Goal: Information Seeking & Learning: Check status

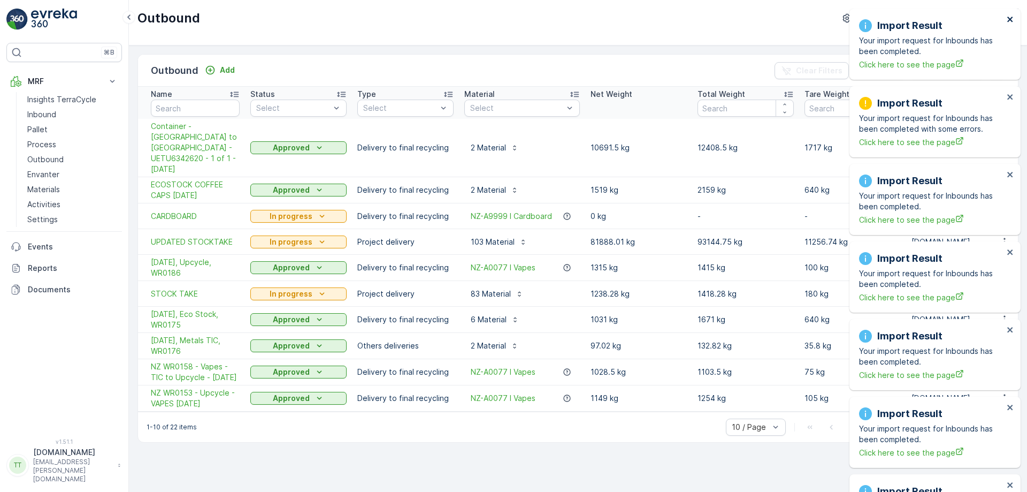
click at [1012, 18] on icon "close" at bounding box center [1010, 19] width 5 height 5
click at [1012, 13] on div "Import Result Your import request for Inbounds has been completed. Click here t…" at bounding box center [933, 11] width 171 height 4
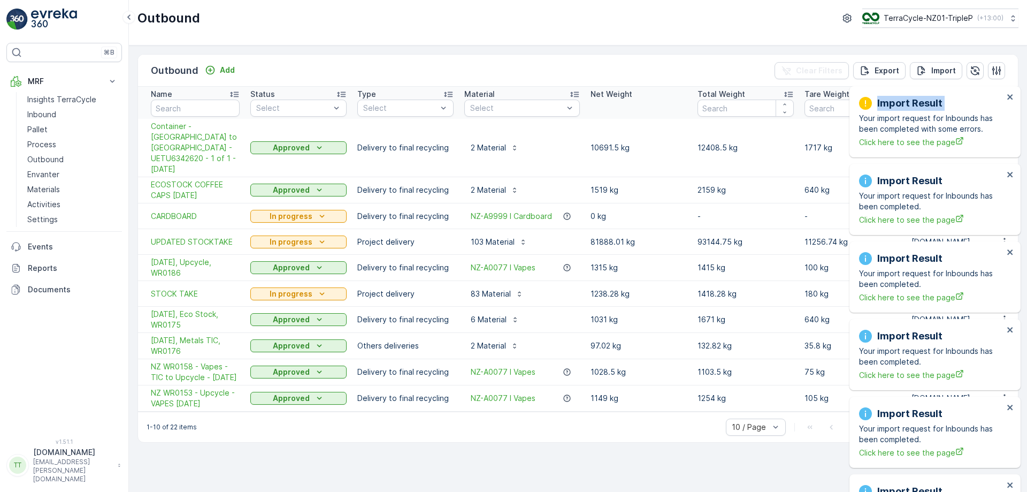
click at [1012, 86] on div "Import Result Your import request for Inbounds has been completed with some err…" at bounding box center [935, 121] width 171 height 71
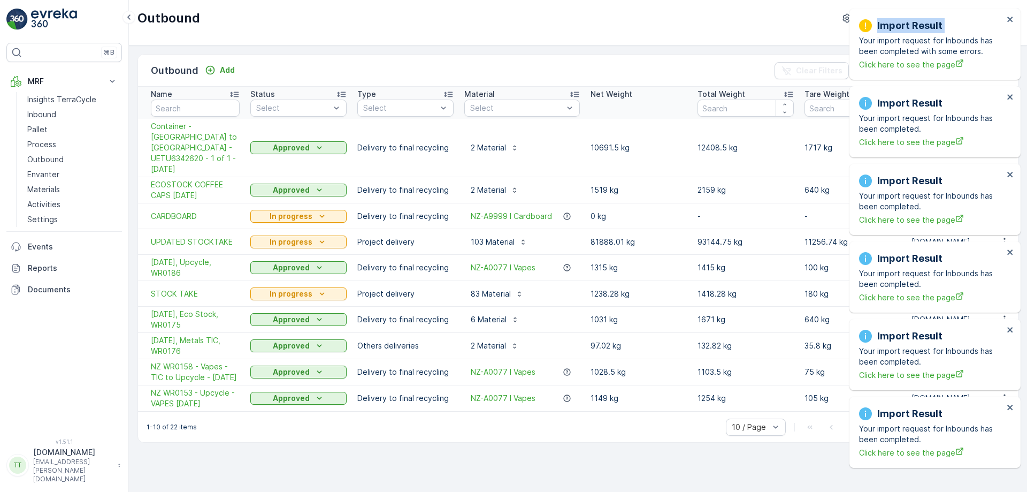
click at [1012, 18] on div "Import Result Your import request for Inbounds has been completed with some err…" at bounding box center [935, 44] width 171 height 71
click at [1012, 18] on icon "close" at bounding box center [1010, 19] width 7 height 9
click at [1012, 18] on div "Import Result Your import request for Inbounds has been completed with some err…" at bounding box center [935, 44] width 171 height 71
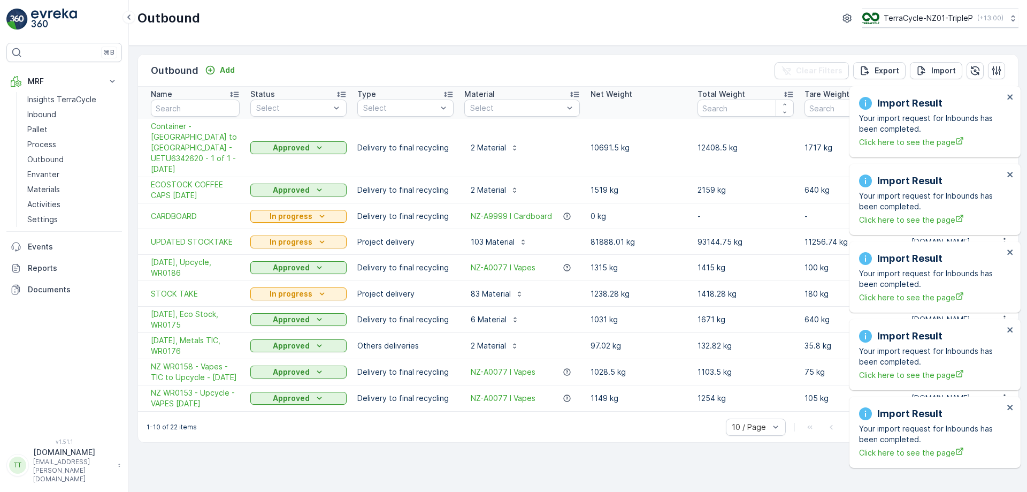
click at [1012, 13] on div "Import Result Your import request for Inbounds has been completed. Click here t…" at bounding box center [933, 11] width 171 height 4
click at [1012, 86] on div "Import Result Your import request for Inbounds has been completed. Click here t…" at bounding box center [935, 121] width 171 height 71
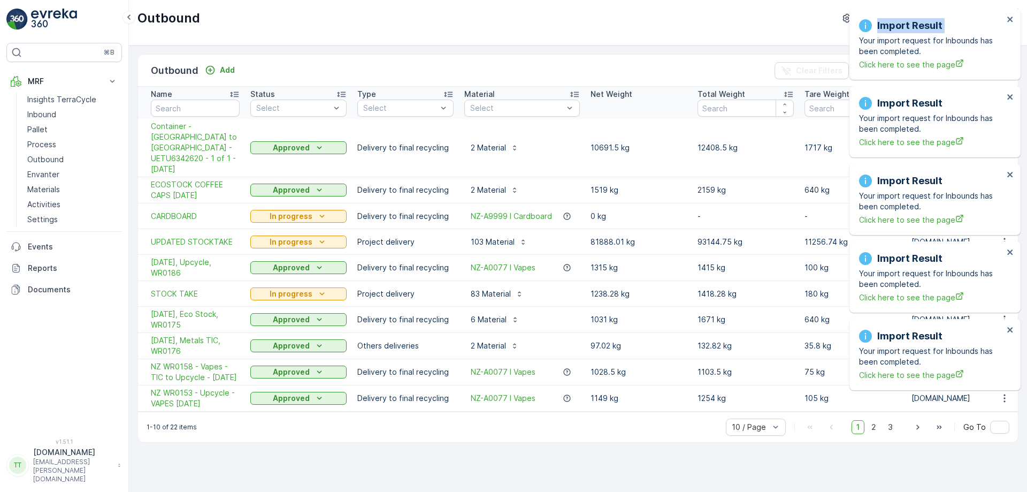
click at [1012, 18] on div "Import Result Your import request for Inbounds has been completed. Click here t…" at bounding box center [935, 44] width 171 height 71
click at [1012, 18] on icon "close" at bounding box center [1010, 19] width 5 height 5
click at [1012, 13] on div "Import Result Your import request for Inbounds has been completed. Click here t…" at bounding box center [933, 11] width 171 height 4
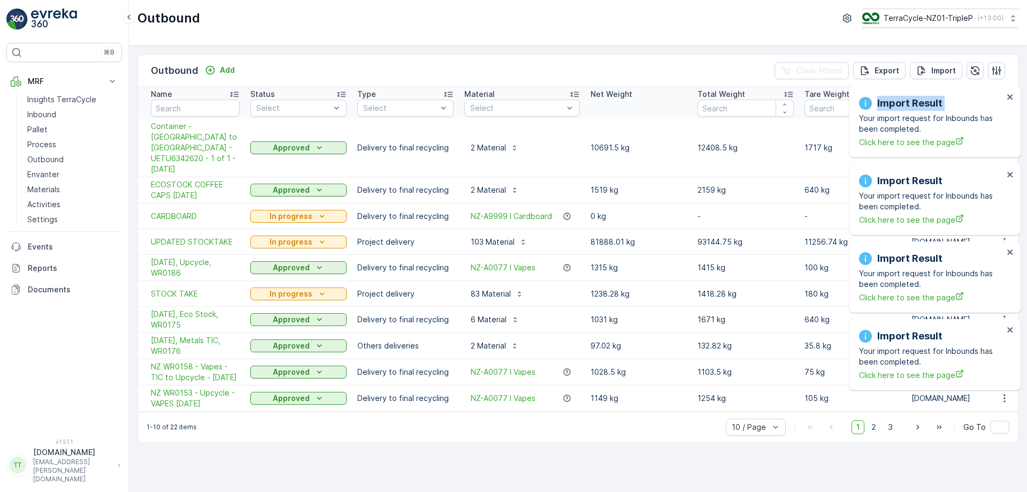
click at [1012, 86] on div "Import Result Your import request for Inbounds has been completed. Click here t…" at bounding box center [935, 121] width 171 height 71
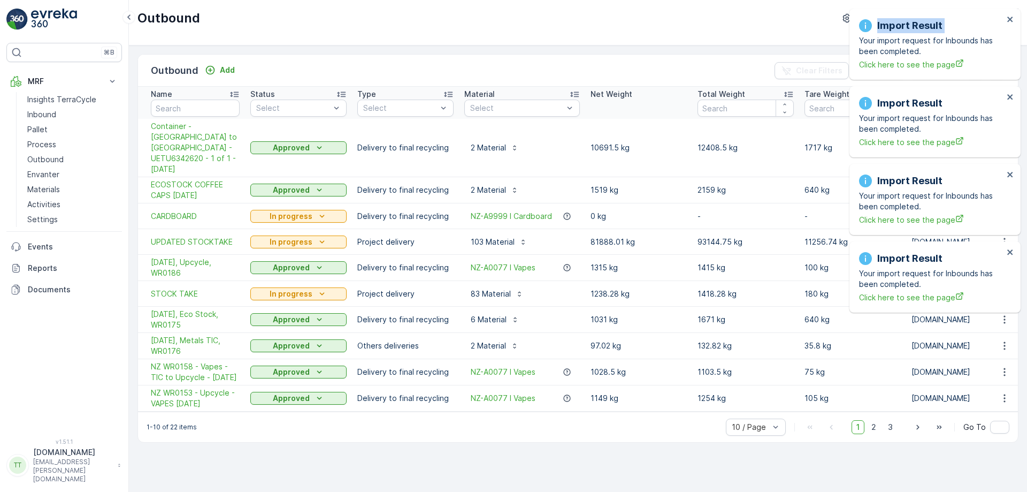
click at [1012, 18] on div "Import Result Your import request for Inbounds has been completed. Click here t…" at bounding box center [935, 44] width 171 height 71
click at [1012, 18] on icon "close" at bounding box center [1010, 19] width 5 height 5
click at [1012, 18] on div "Import Result Your import request for Inbounds has been completed. Click here t…" at bounding box center [935, 44] width 171 height 71
click at [1012, 13] on div "Import Result Your import request for Inbounds has been completed. Click here t…" at bounding box center [933, 11] width 171 height 4
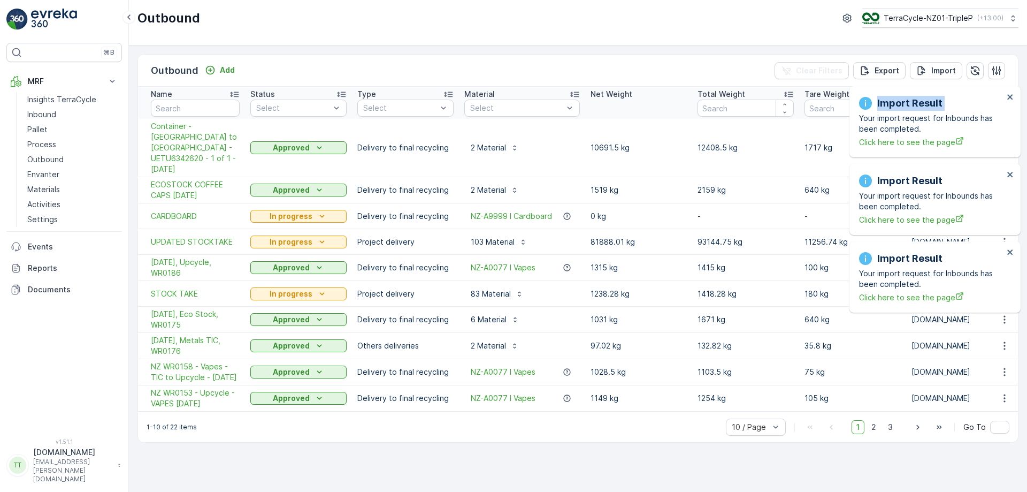
click at [1012, 86] on div "Import Result Your import request for Inbounds has been completed. Click here t…" at bounding box center [935, 121] width 171 height 71
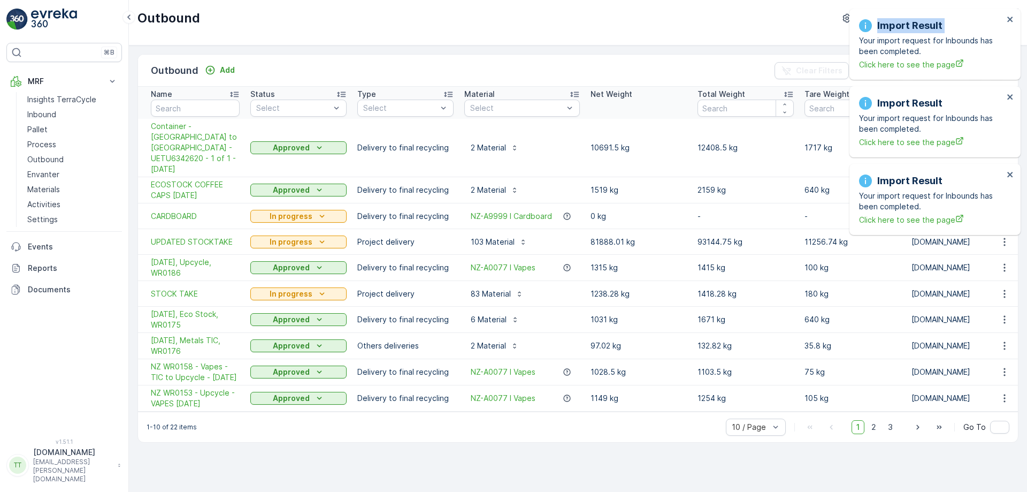
click at [1012, 18] on div "Import Result Your import request for Inbounds has been completed. Click here t…" at bounding box center [935, 44] width 171 height 71
click at [1012, 18] on icon "close" at bounding box center [1010, 19] width 7 height 9
click at [1012, 13] on div "Import Result Your import request for Inbounds has been completed. Click here t…" at bounding box center [933, 11] width 171 height 4
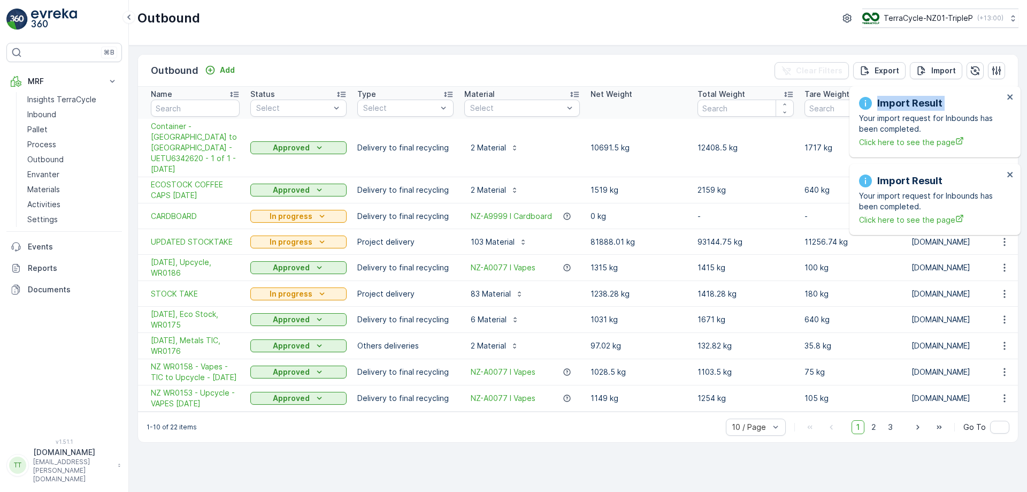
click at [1012, 86] on div "Import Result Your import request for Inbounds has been completed. Click here t…" at bounding box center [935, 121] width 171 height 71
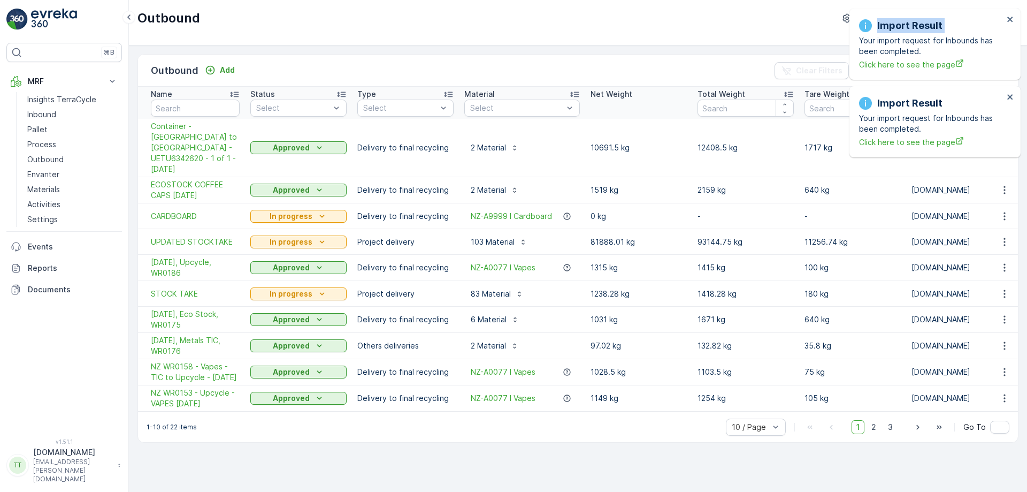
click at [1012, 18] on div "Import Result Your import request for Inbounds has been completed. Click here t…" at bounding box center [935, 44] width 171 height 71
click at [1012, 18] on icon "close" at bounding box center [1010, 19] width 5 height 5
click at [1012, 18] on div "Import Result Your import request for Inbounds has been completed. Click here t…" at bounding box center [935, 44] width 171 height 71
click at [1012, 13] on div "Import Result Your import request for Inbounds has been completed. Click here t…" at bounding box center [933, 11] width 171 height 4
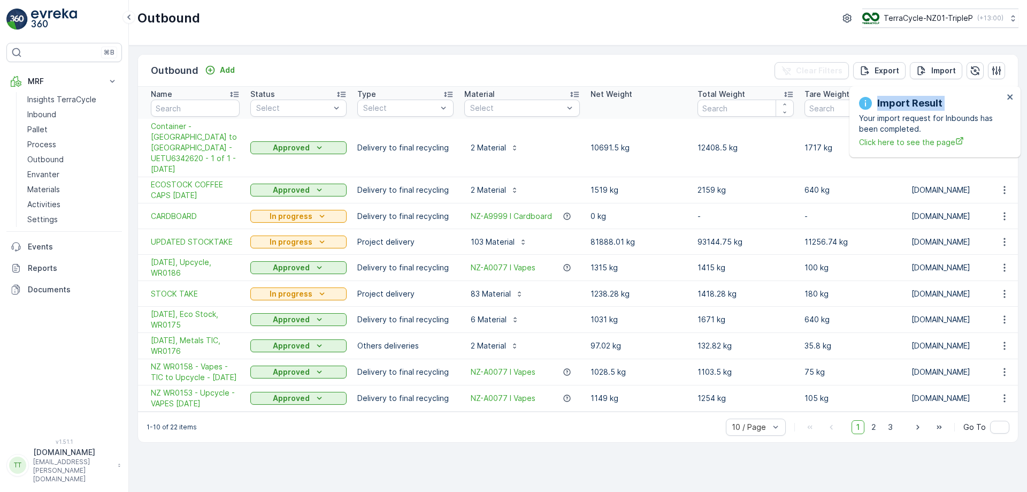
click at [1012, 86] on div "Import Result Your import request for Inbounds has been completed. Click here t…" at bounding box center [935, 121] width 171 height 71
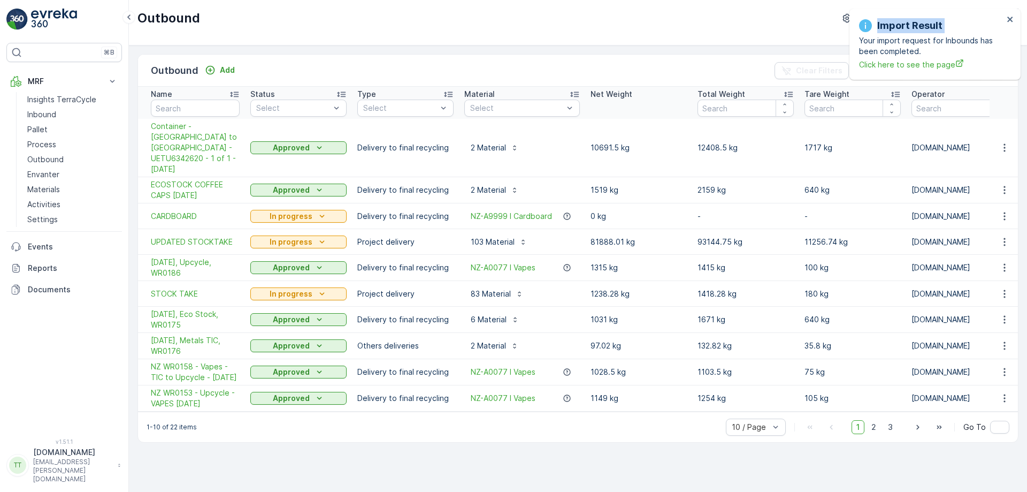
click at [1012, 18] on div "Import Result Your import request for Inbounds has been completed. Click here t…" at bounding box center [935, 44] width 171 height 71
click at [1012, 18] on icon "close" at bounding box center [1010, 19] width 5 height 5
click at [1012, 18] on div "Import Result Your import request for Inbounds has been completed. Click here t…" at bounding box center [513, 246] width 1027 height 492
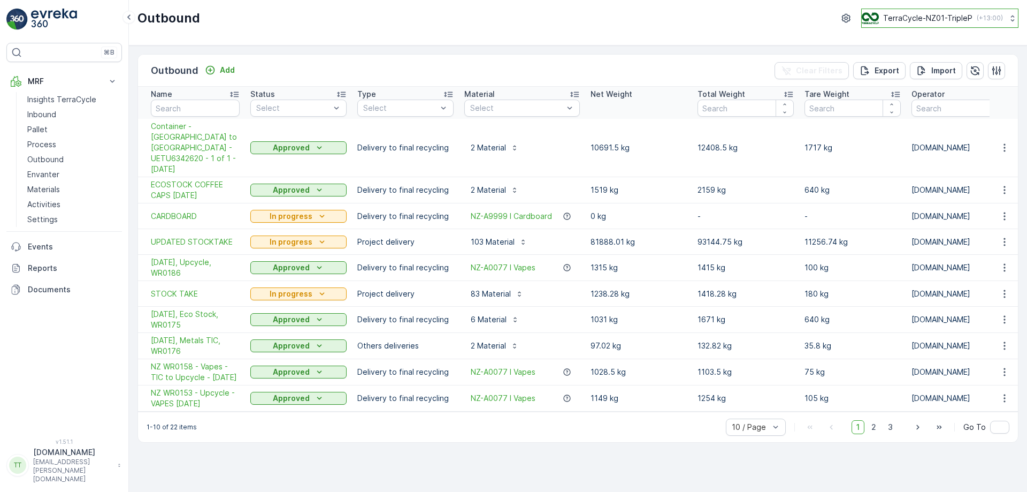
click at [1012, 18] on icon at bounding box center [1013, 18] width 11 height 11
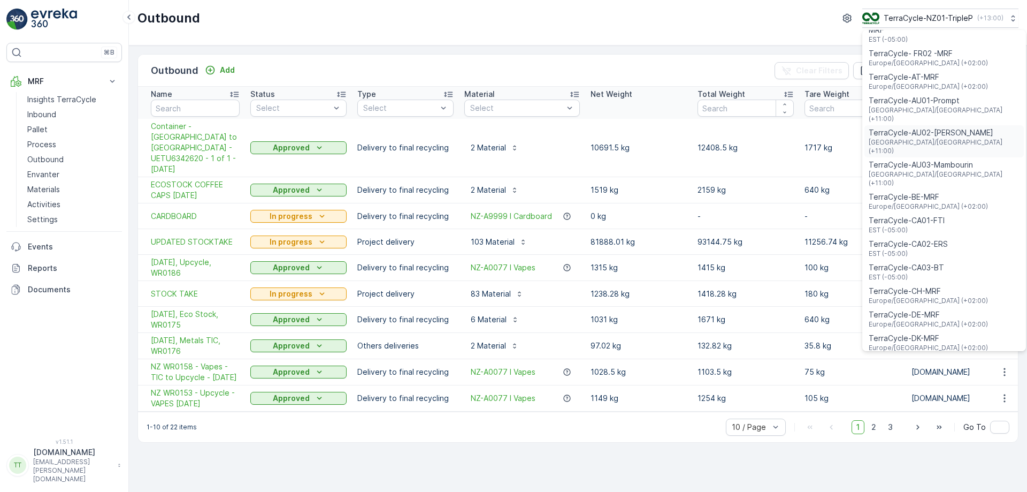
scroll to position [769, 0]
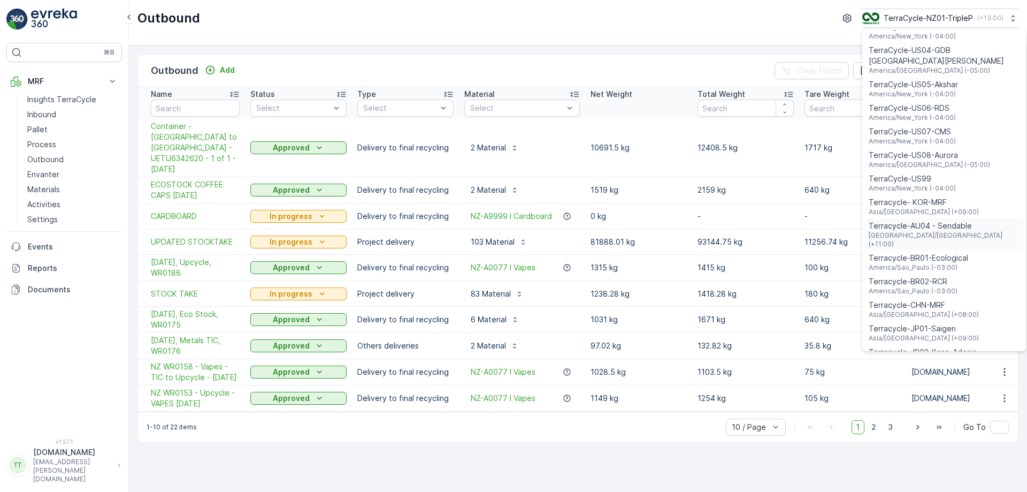
click at [936, 231] on span "[GEOGRAPHIC_DATA]/[GEOGRAPHIC_DATA] (+11:00)" at bounding box center [944, 239] width 151 height 17
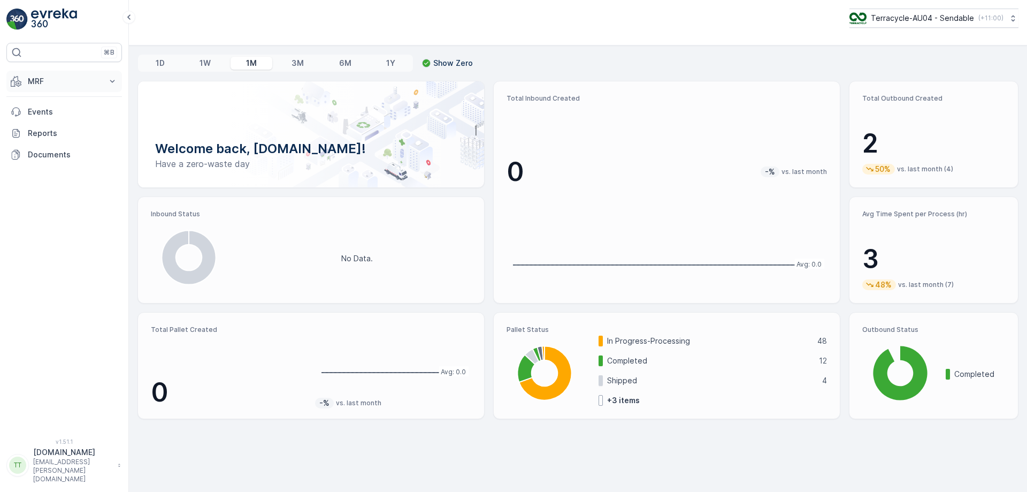
click at [84, 80] on p "MRF" at bounding box center [64, 81] width 73 height 11
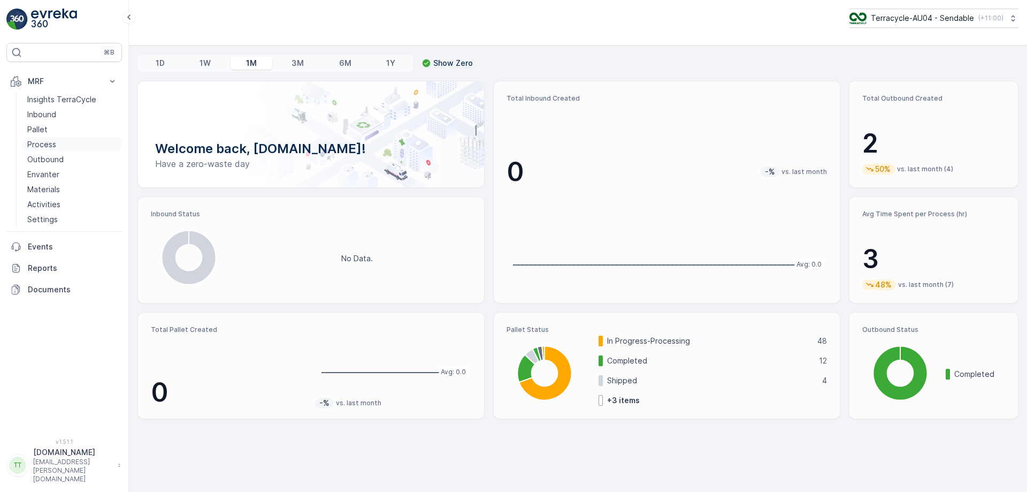
click at [60, 142] on link "Process" at bounding box center [72, 144] width 99 height 15
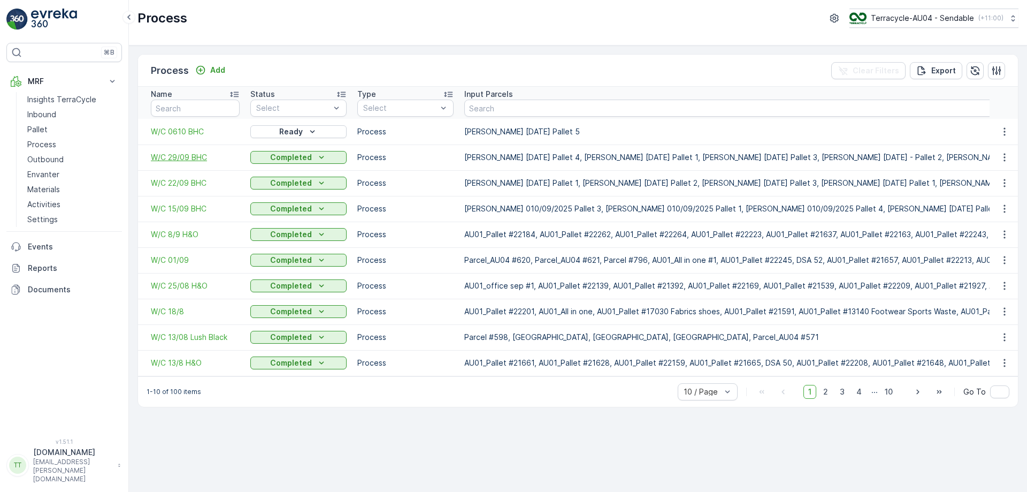
click at [194, 159] on span "W/C 29/09 BHC" at bounding box center [195, 157] width 89 height 11
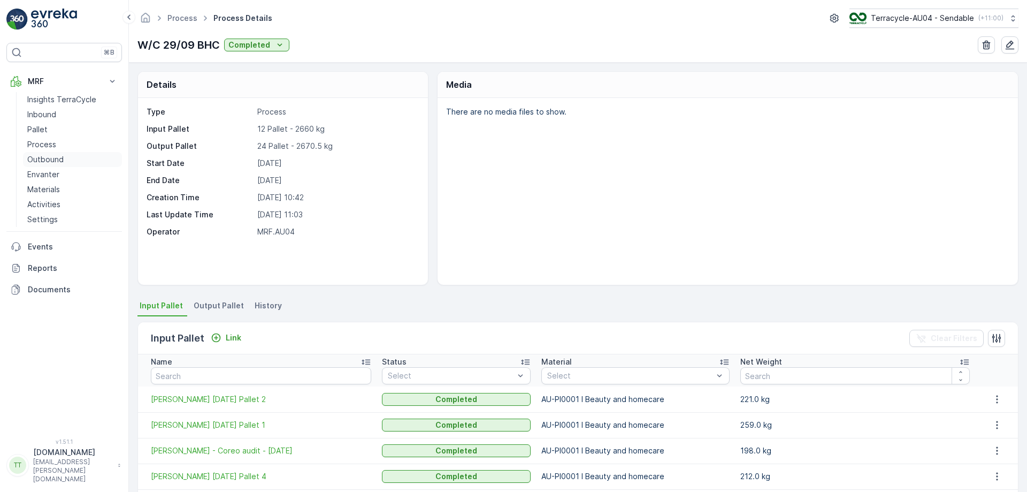
click at [71, 159] on link "Outbound" at bounding box center [72, 159] width 99 height 15
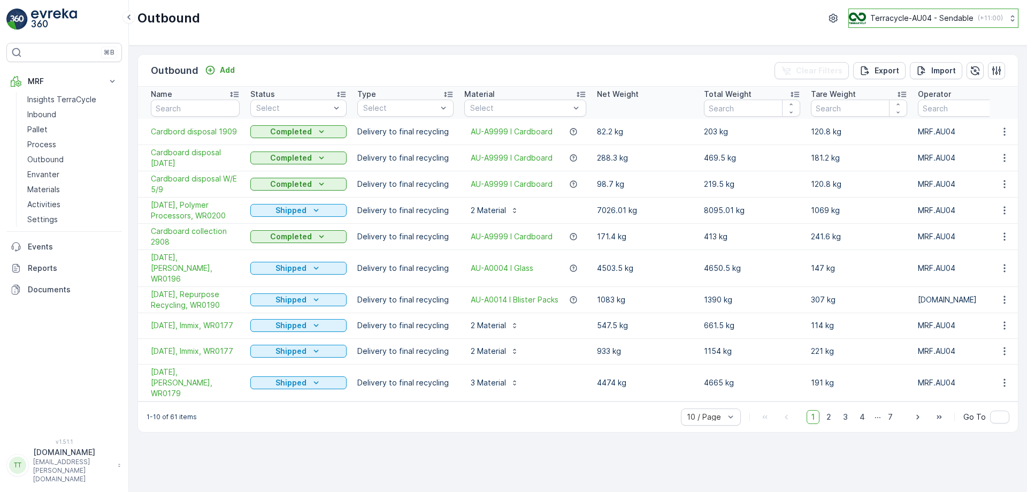
click at [949, 23] on p "Terracycle-AU04 - Sendable" at bounding box center [922, 18] width 103 height 11
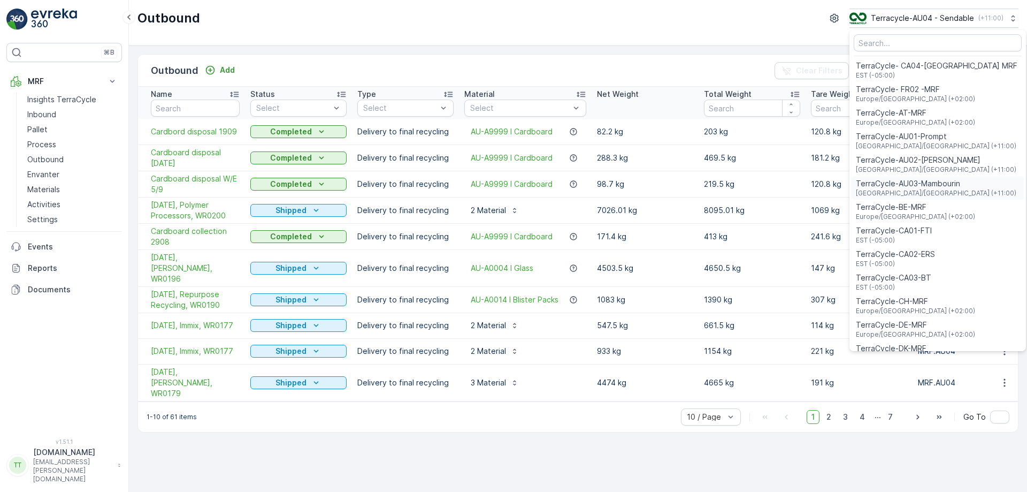
click at [932, 190] on span "[GEOGRAPHIC_DATA]/[GEOGRAPHIC_DATA] (+11:00)" at bounding box center [936, 193] width 161 height 9
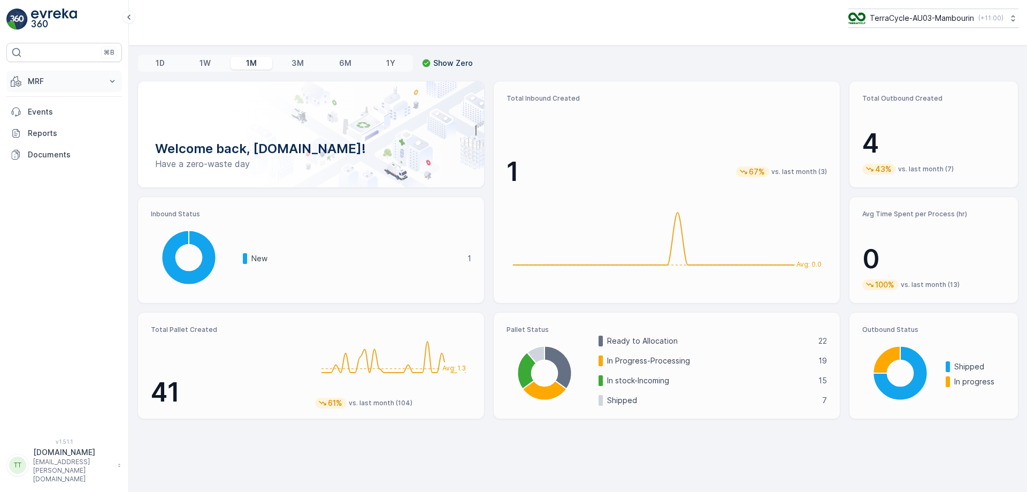
click at [92, 81] on p "MRF" at bounding box center [64, 81] width 73 height 11
click at [62, 143] on link "Process" at bounding box center [72, 144] width 99 height 15
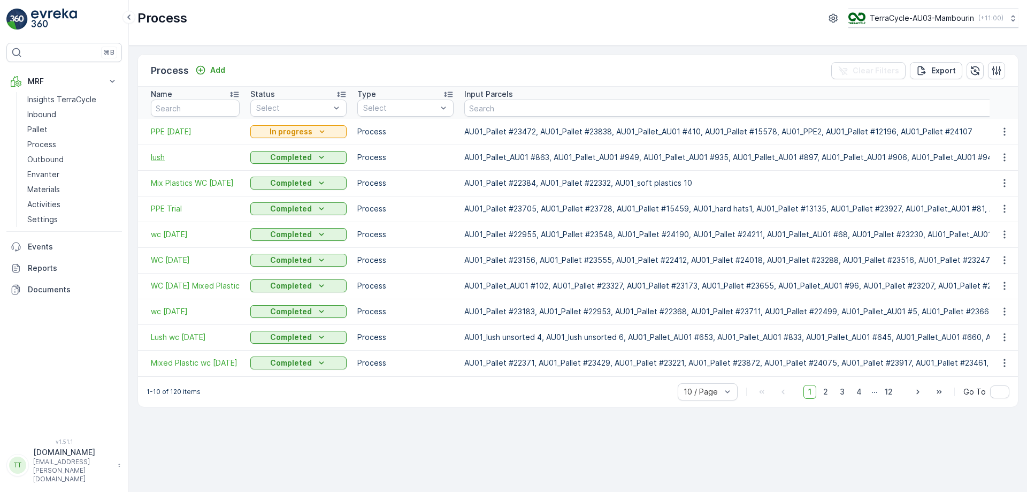
click at [161, 158] on span "lush" at bounding box center [195, 157] width 89 height 11
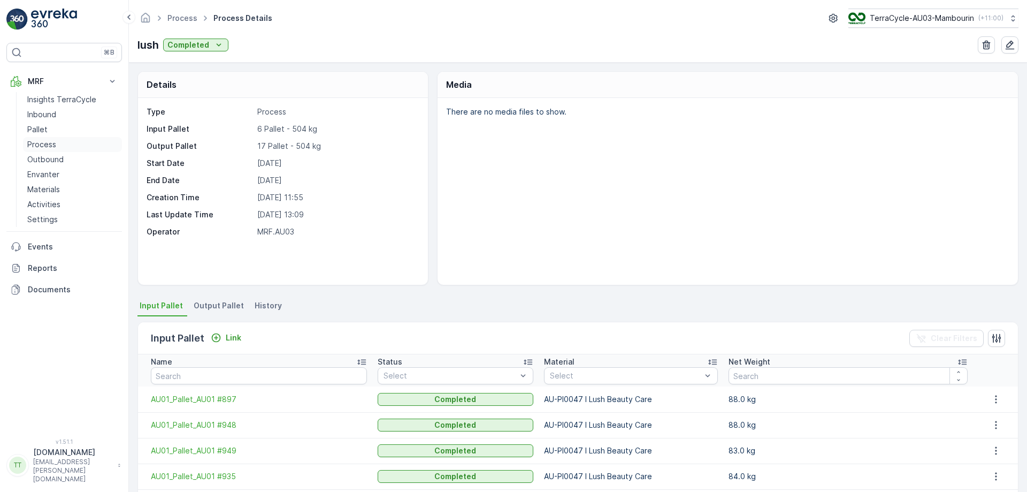
click at [60, 141] on link "Process" at bounding box center [72, 144] width 99 height 15
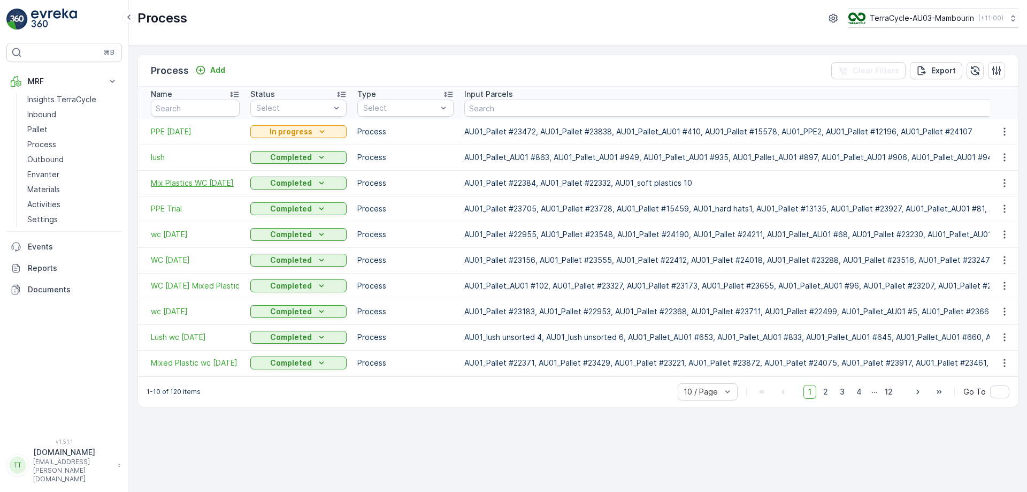
click at [190, 186] on span "Mix Plastics WC 15/9/25" at bounding box center [195, 183] width 89 height 11
click at [171, 207] on span "PPE Trial" at bounding box center [195, 208] width 89 height 11
